Goal: Information Seeking & Learning: Learn about a topic

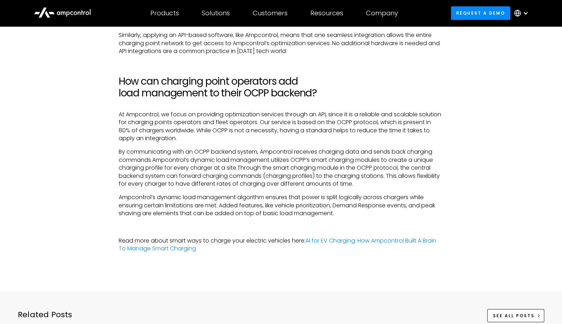
scroll to position [1514, 0]
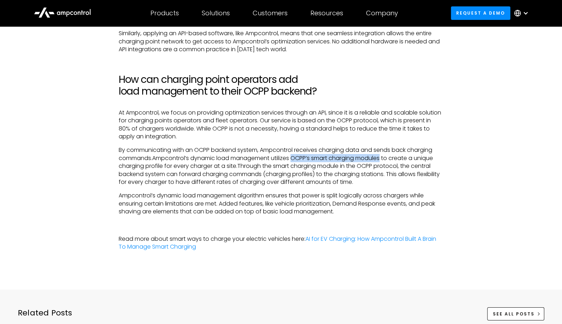
drag, startPoint x: 292, startPoint y: 155, endPoint x: 384, endPoint y: 157, distance: 91.5
click at [384, 157] on p "By communicating with an OCPP backend system, Ampcontrol receives charging data…" at bounding box center [281, 166] width 325 height 40
drag, startPoint x: 382, startPoint y: 158, endPoint x: 351, endPoint y: 156, distance: 30.7
drag, startPoint x: 351, startPoint y: 156, endPoint x: 313, endPoint y: 195, distance: 54.6
click at [313, 195] on p "Ampcontrol’s dynamic load management algorithm ensures that power is split logi…" at bounding box center [281, 204] width 325 height 24
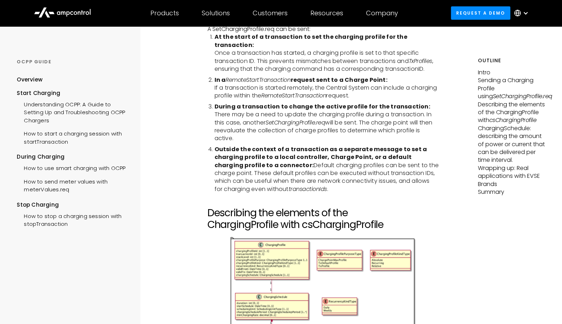
scroll to position [1068, 0]
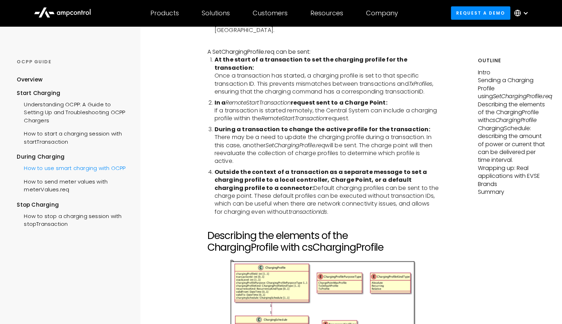
click at [106, 171] on div "How to use smart charging with OCPP" at bounding box center [71, 167] width 109 height 13
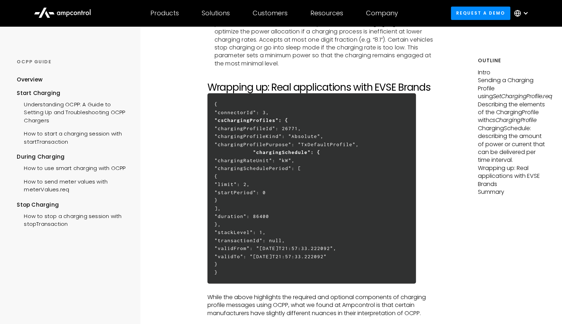
scroll to position [2421, 0]
